Goal: Navigation & Orientation: Find specific page/section

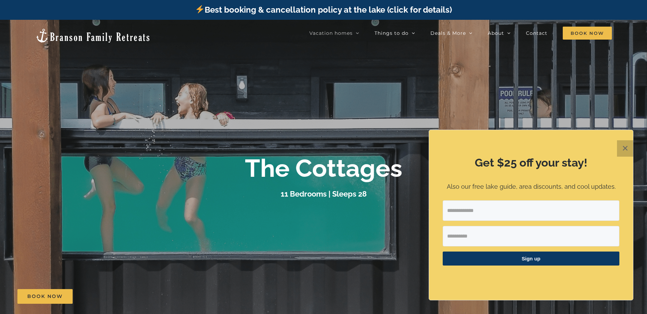
click at [623, 147] on button "✕" at bounding box center [625, 148] width 16 height 16
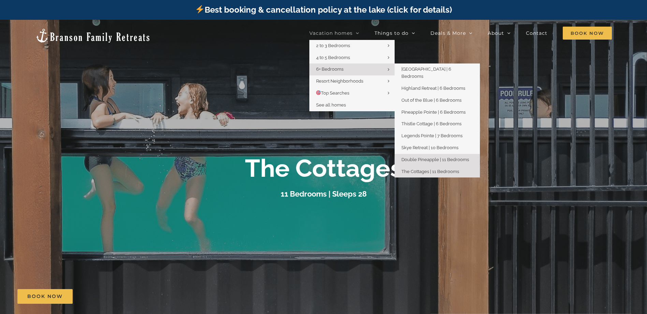
click at [419, 157] on span "Double Pineapple | 11 Bedrooms" at bounding box center [435, 159] width 68 height 5
click at [421, 169] on span "The Cottages | 11 Bedrooms" at bounding box center [430, 171] width 58 height 5
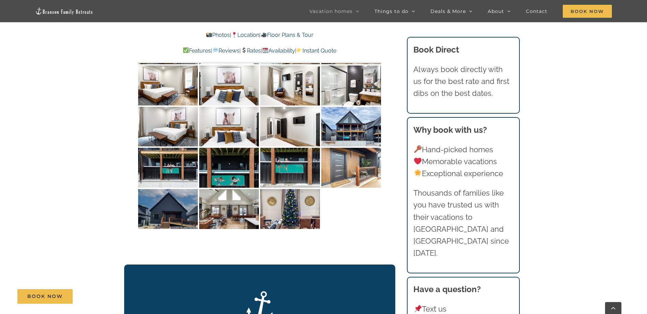
scroll to position [3650, 0]
